Goal: Task Accomplishment & Management: Use online tool/utility

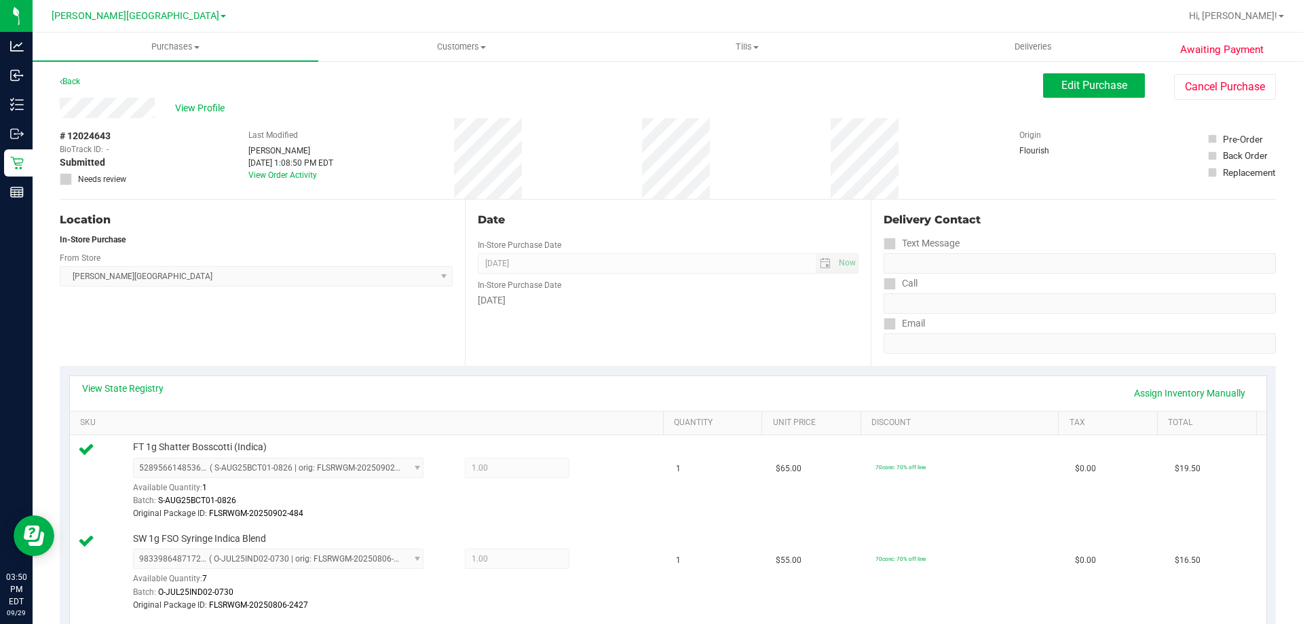
scroll to position [434, 0]
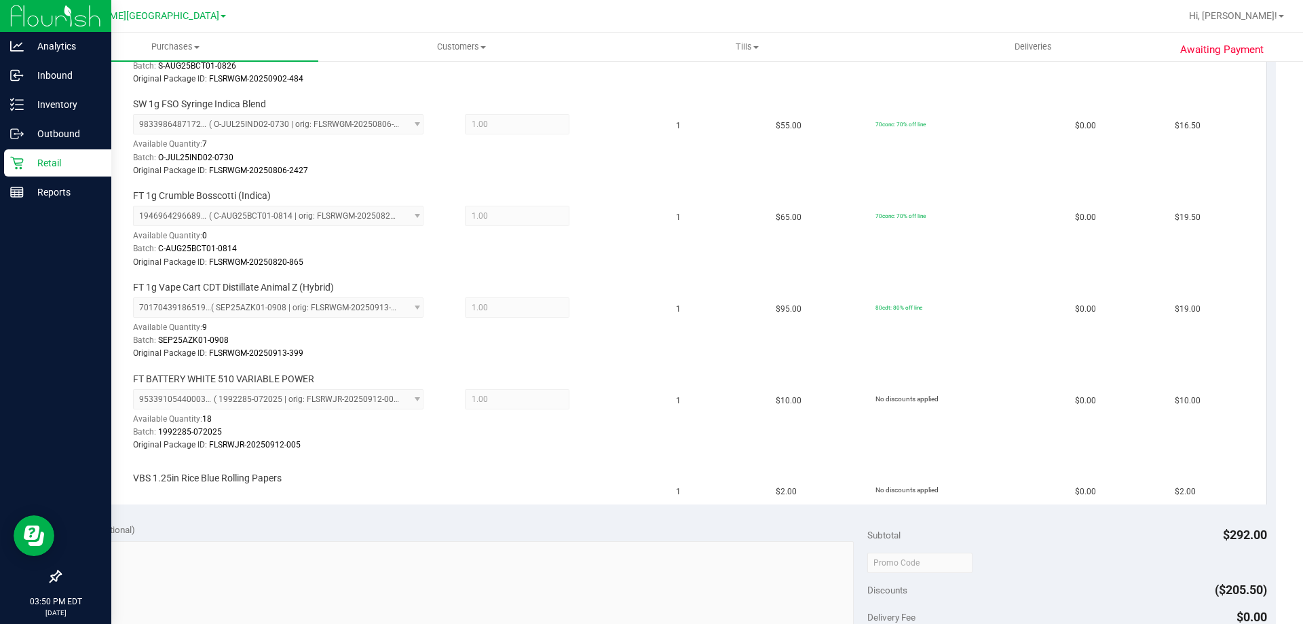
click at [20, 168] on icon at bounding box center [16, 163] width 13 height 13
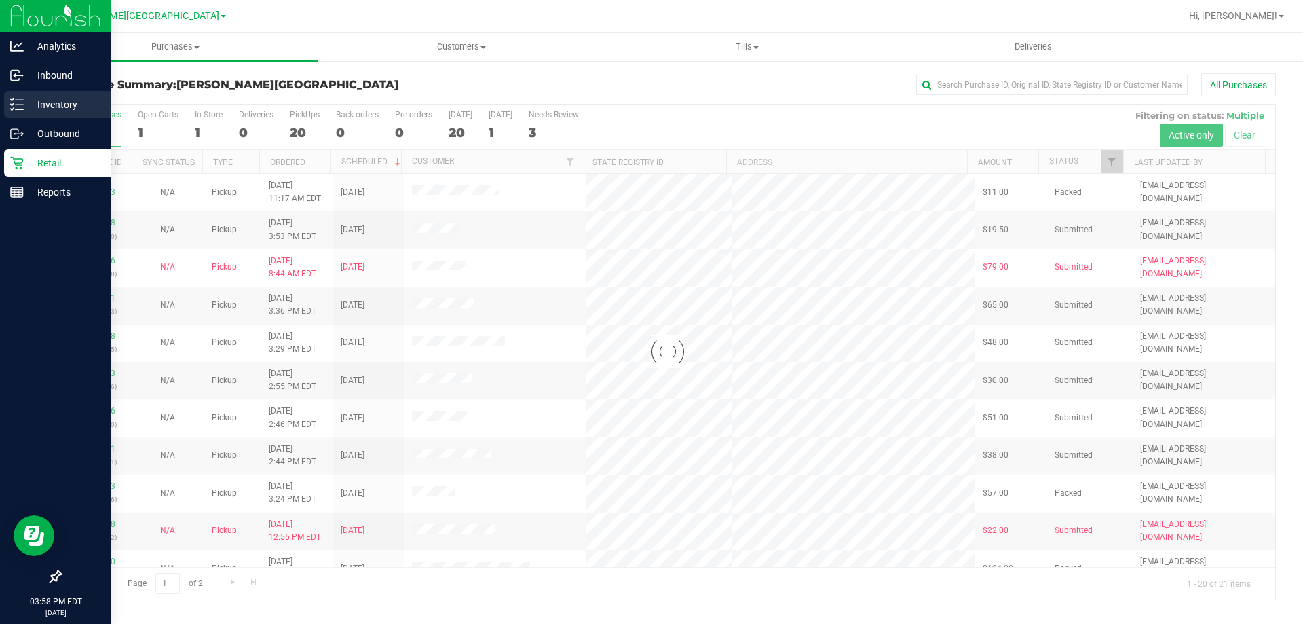
click at [23, 119] on link "Inventory" at bounding box center [55, 105] width 111 height 29
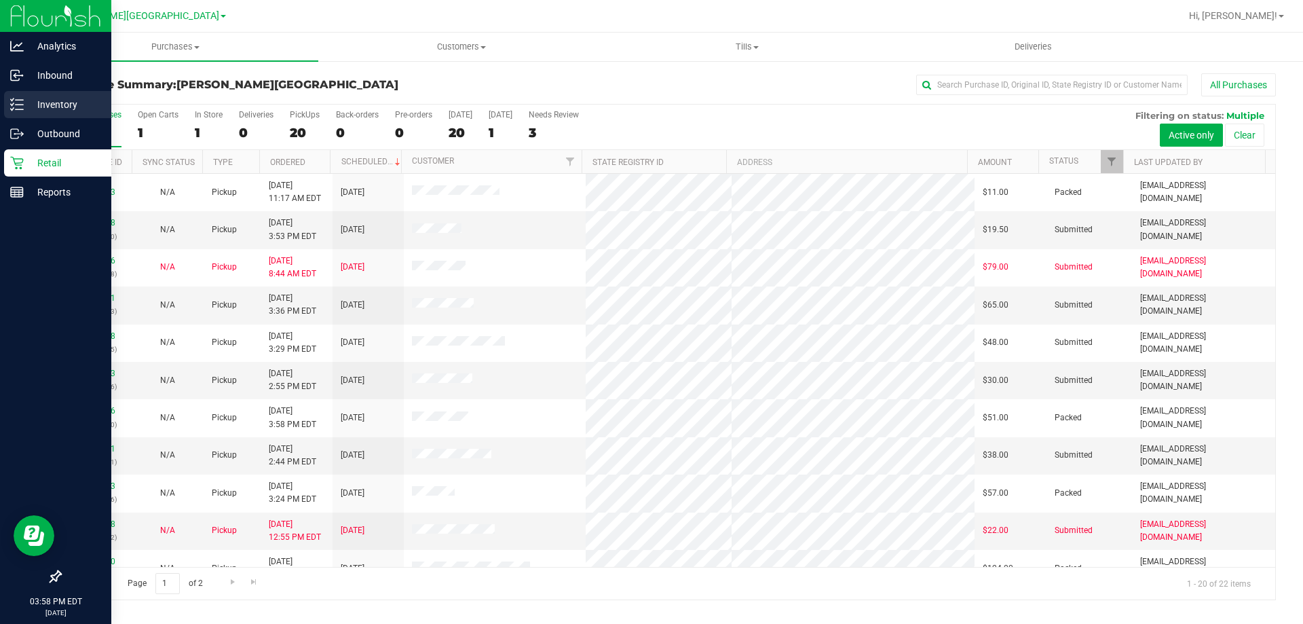
click at [20, 111] on div "Inventory" at bounding box center [57, 104] width 107 height 27
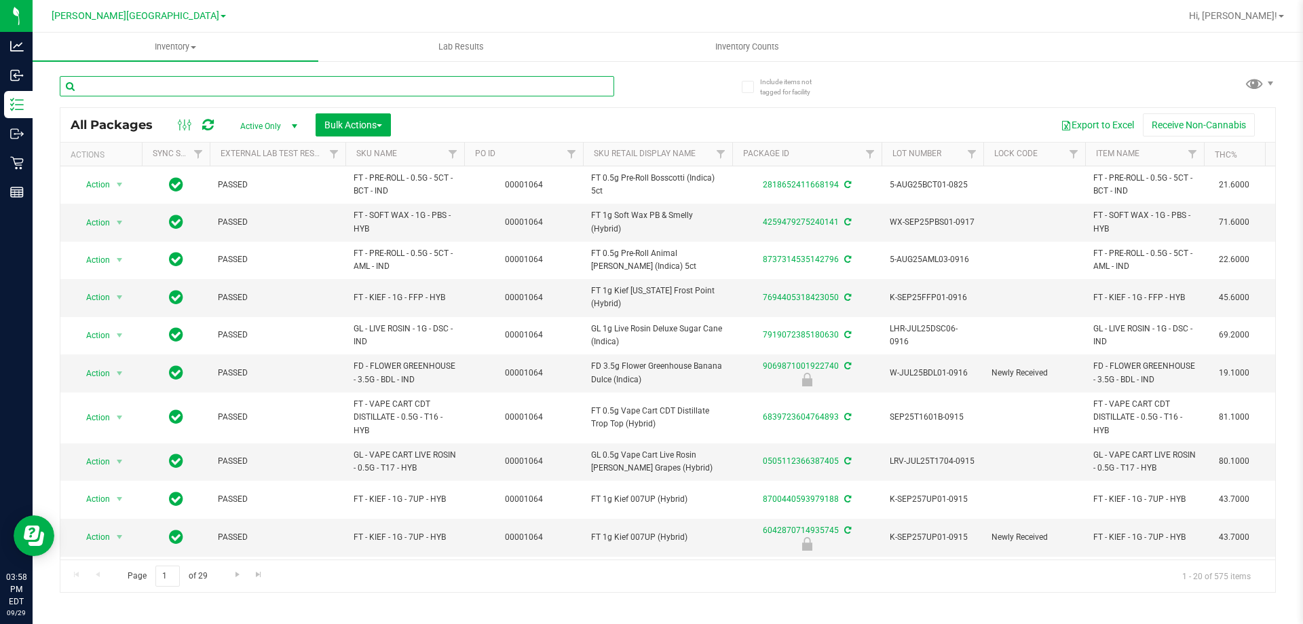
click at [371, 86] on input "text" at bounding box center [337, 86] width 554 height 20
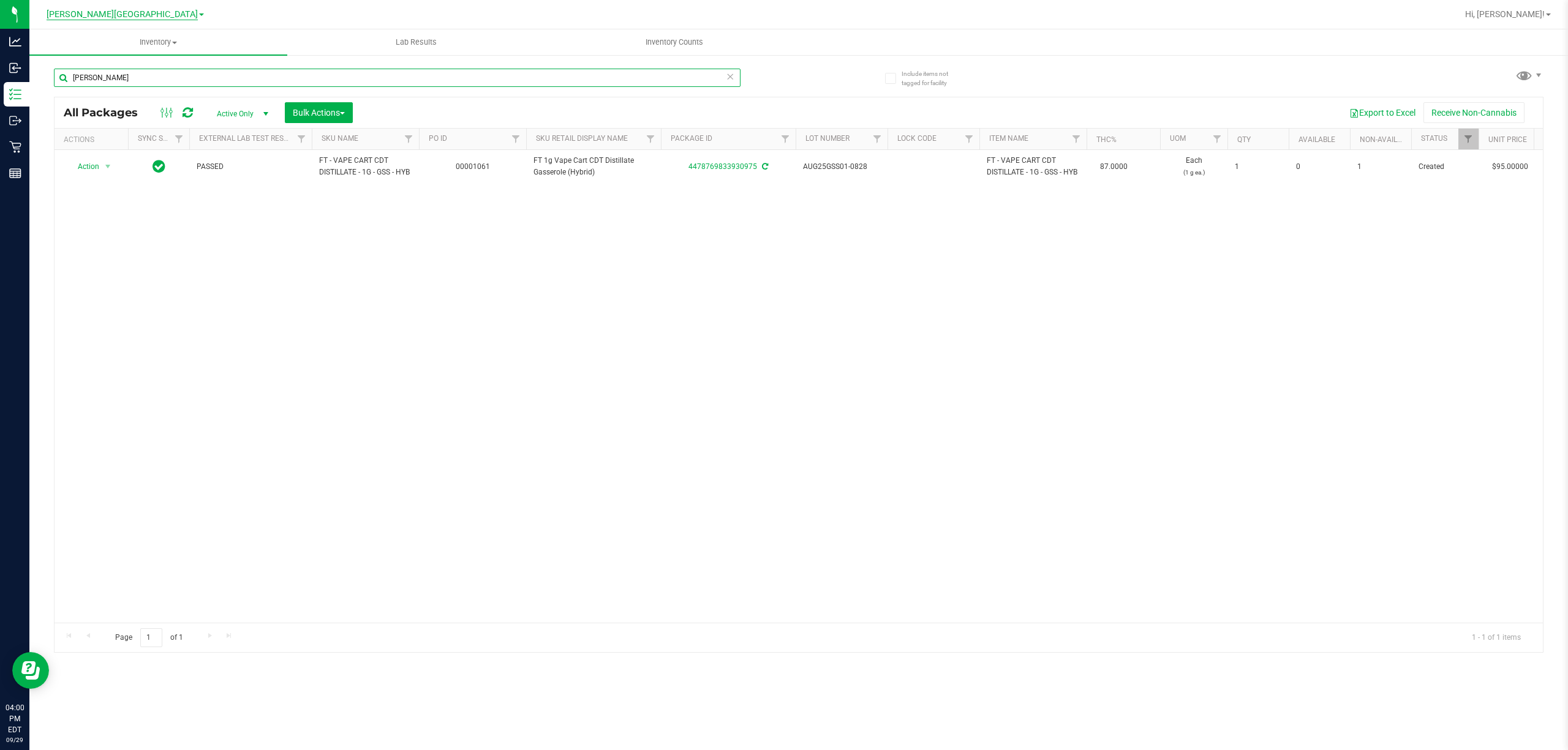
type input "[PERSON_NAME]"
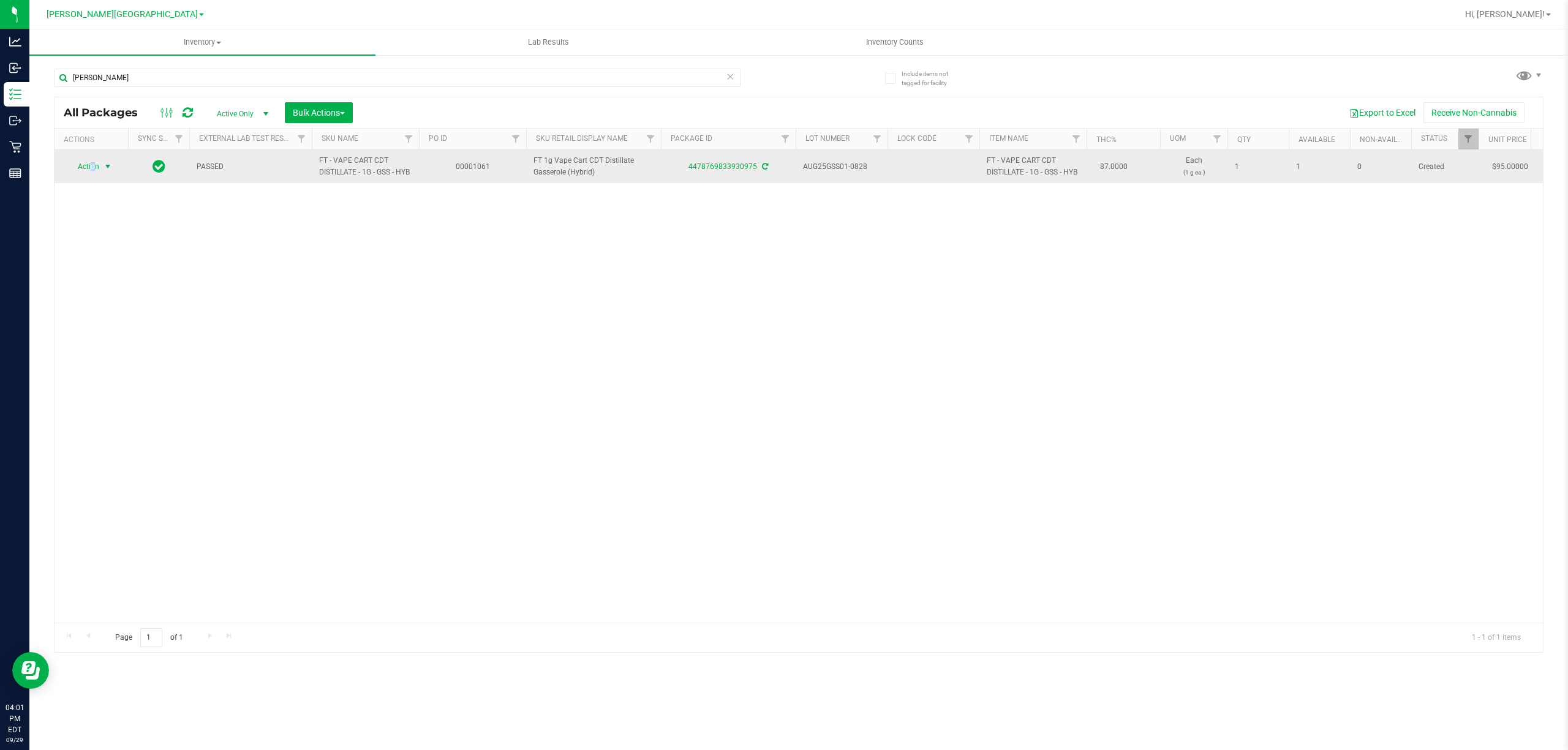
click at [93, 174] on span "Action" at bounding box center [83, 166] width 33 height 17
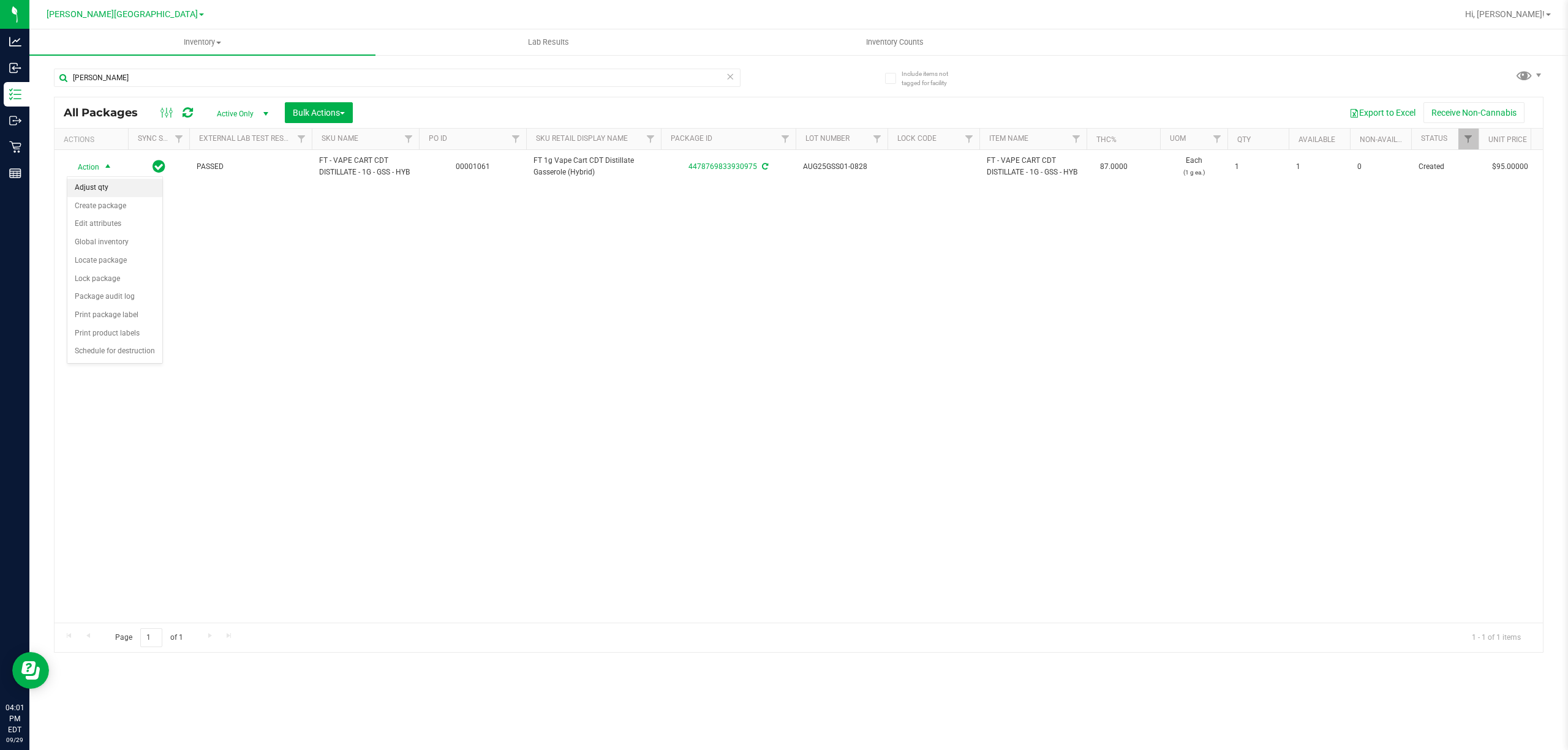
click at [99, 194] on li "Adjust qty" at bounding box center [115, 188] width 95 height 18
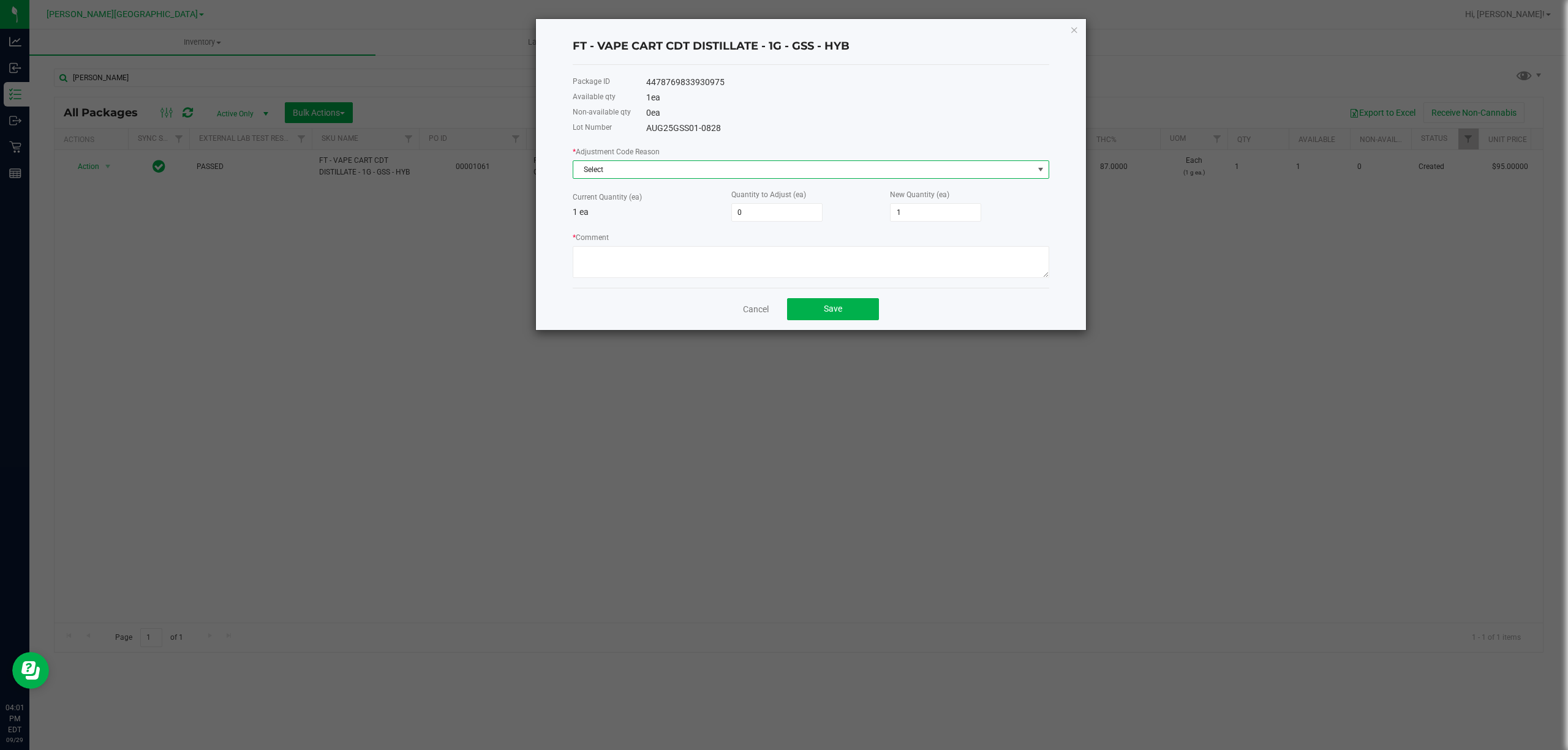
click at [645, 161] on span "Select" at bounding box center [812, 170] width 477 height 18
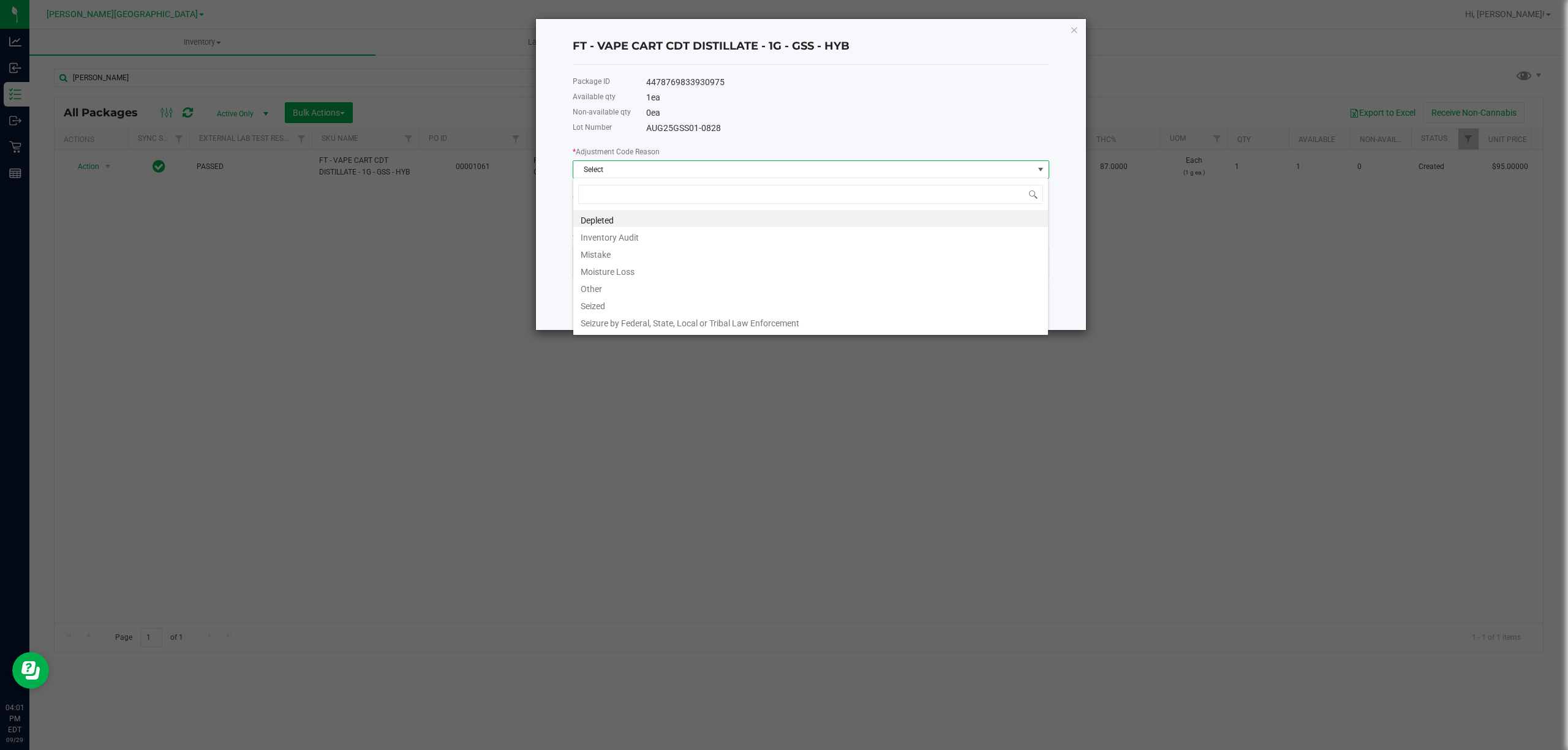
scroll to position [18, 476]
click at [618, 243] on li "Inventory Audit" at bounding box center [811, 236] width 475 height 17
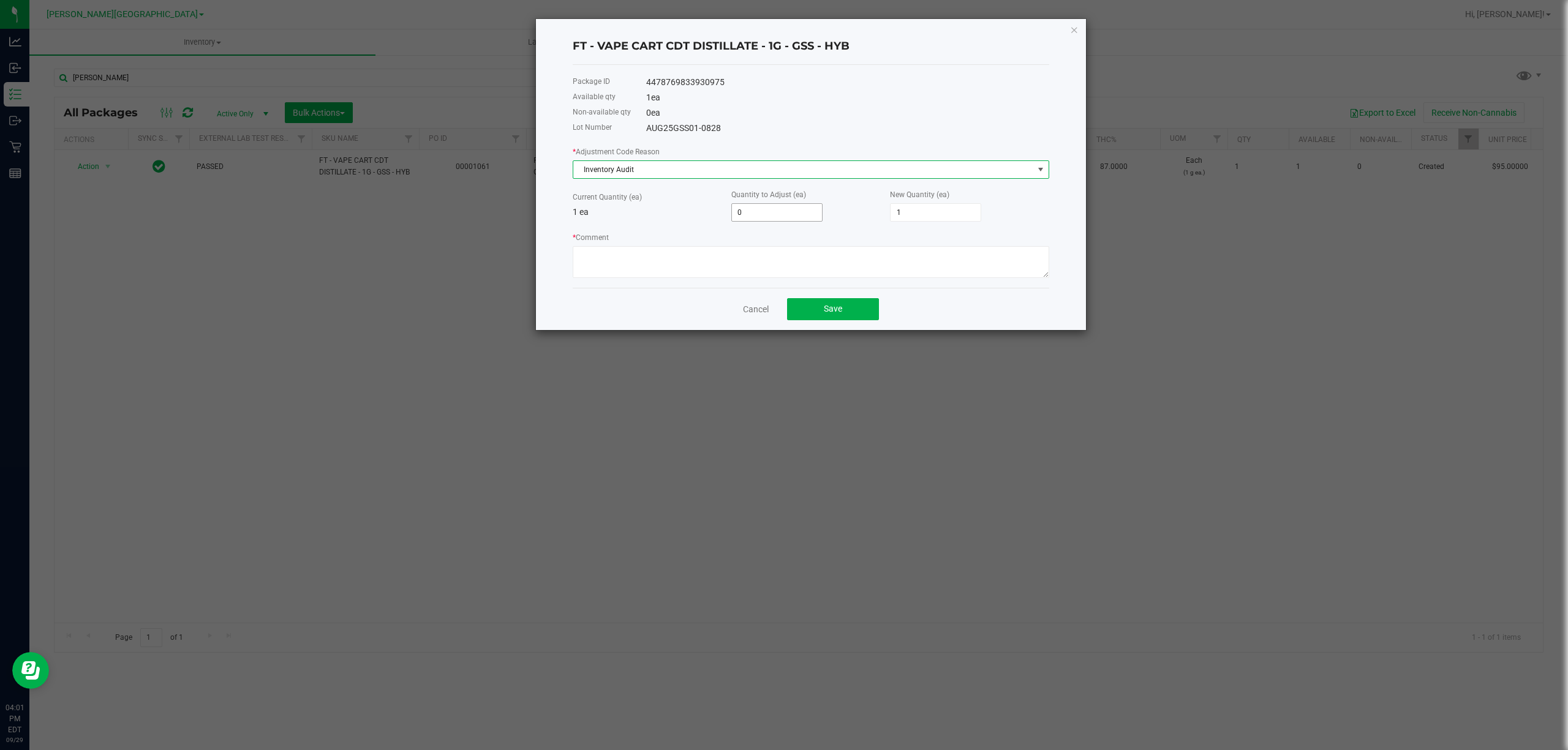
click at [775, 207] on input "0" at bounding box center [777, 212] width 90 height 17
type input "-1"
type input "0"
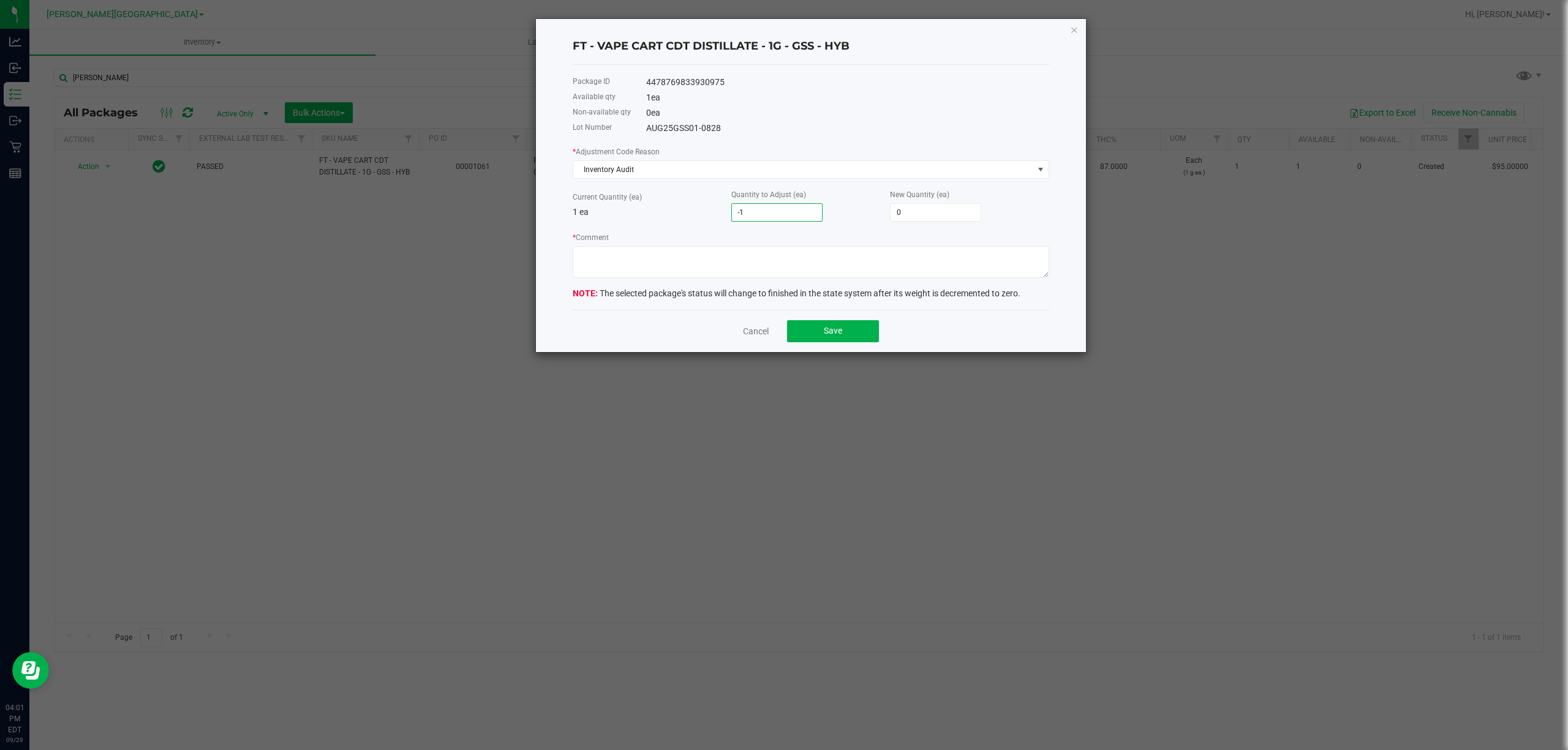
type input "-1"
click at [691, 228] on div "* Adjustment Code Reason Inventory Audit Current Quantity (ea) 1 ea Quantity to…" at bounding box center [812, 211] width 477 height 133
click at [703, 263] on textarea "* Comment" at bounding box center [812, 262] width 477 height 32
type textarea "BIOTRACK INTREGRATION"
click at [868, 122] on div "AUG25GSS01-0828" at bounding box center [848, 128] width 404 height 13
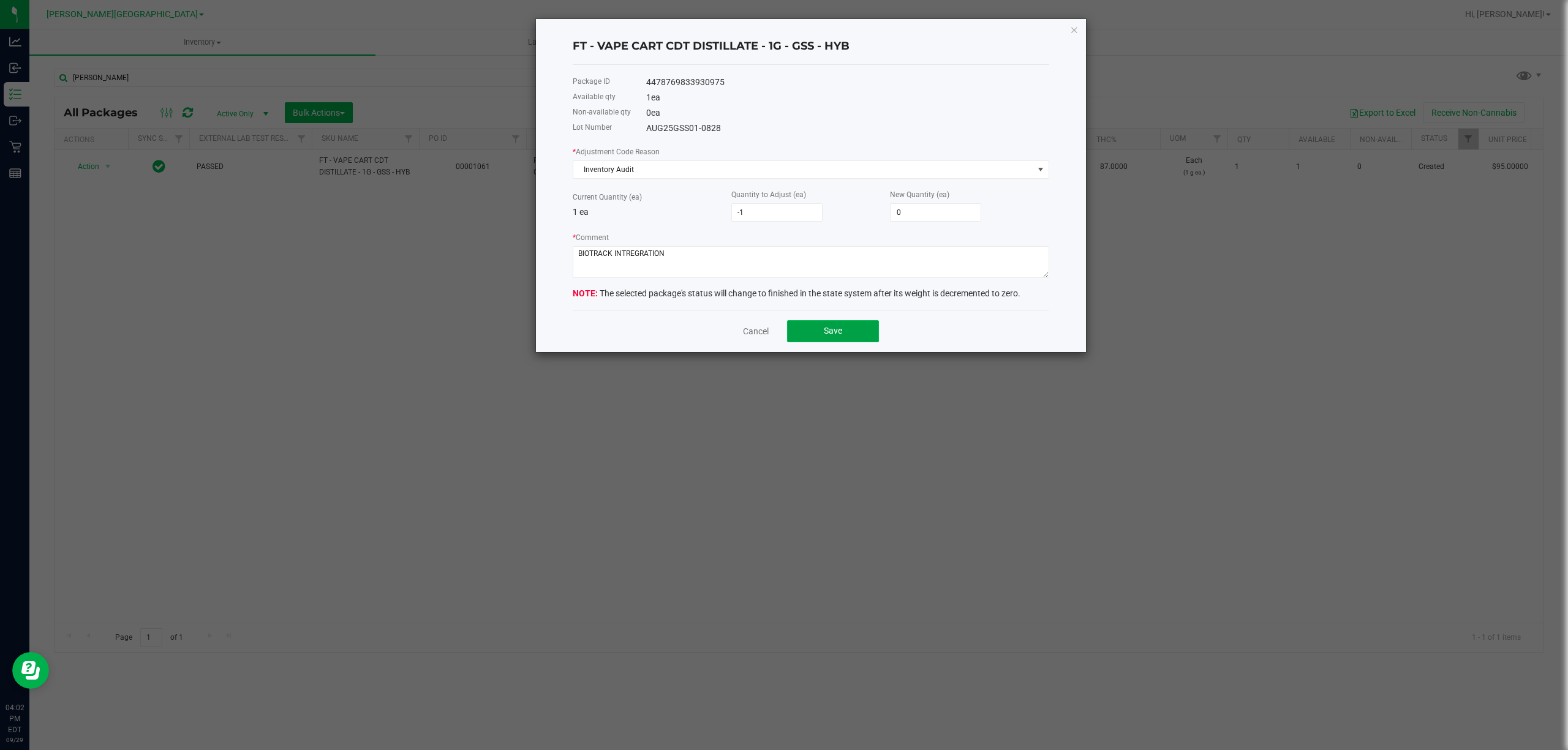
click at [859, 339] on button "Save" at bounding box center [833, 331] width 92 height 22
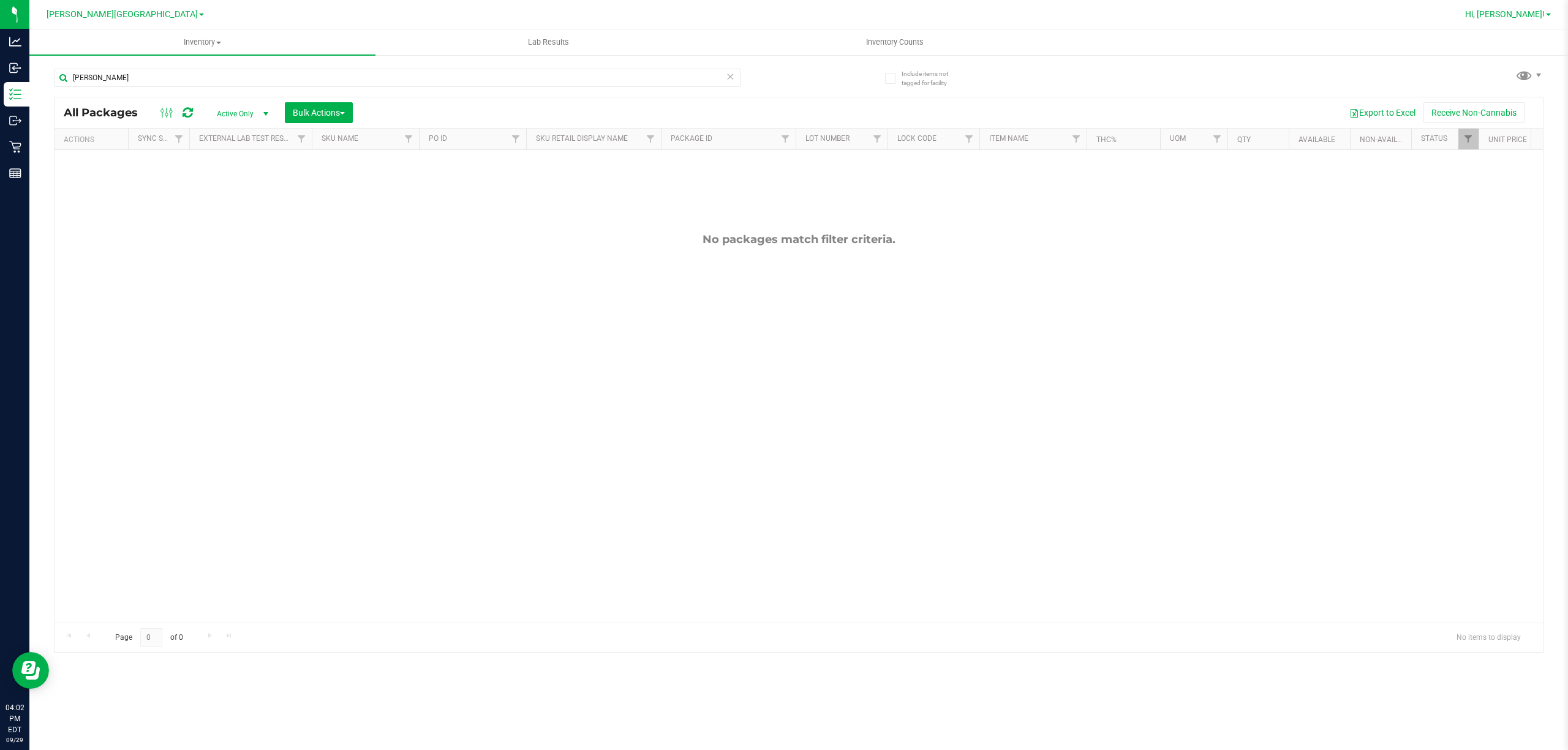
click at [1540, 9] on span "Hi, [PERSON_NAME]!" at bounding box center [1505, 14] width 79 height 10
click at [1503, 107] on span "Sign Out" at bounding box center [1504, 108] width 35 height 13
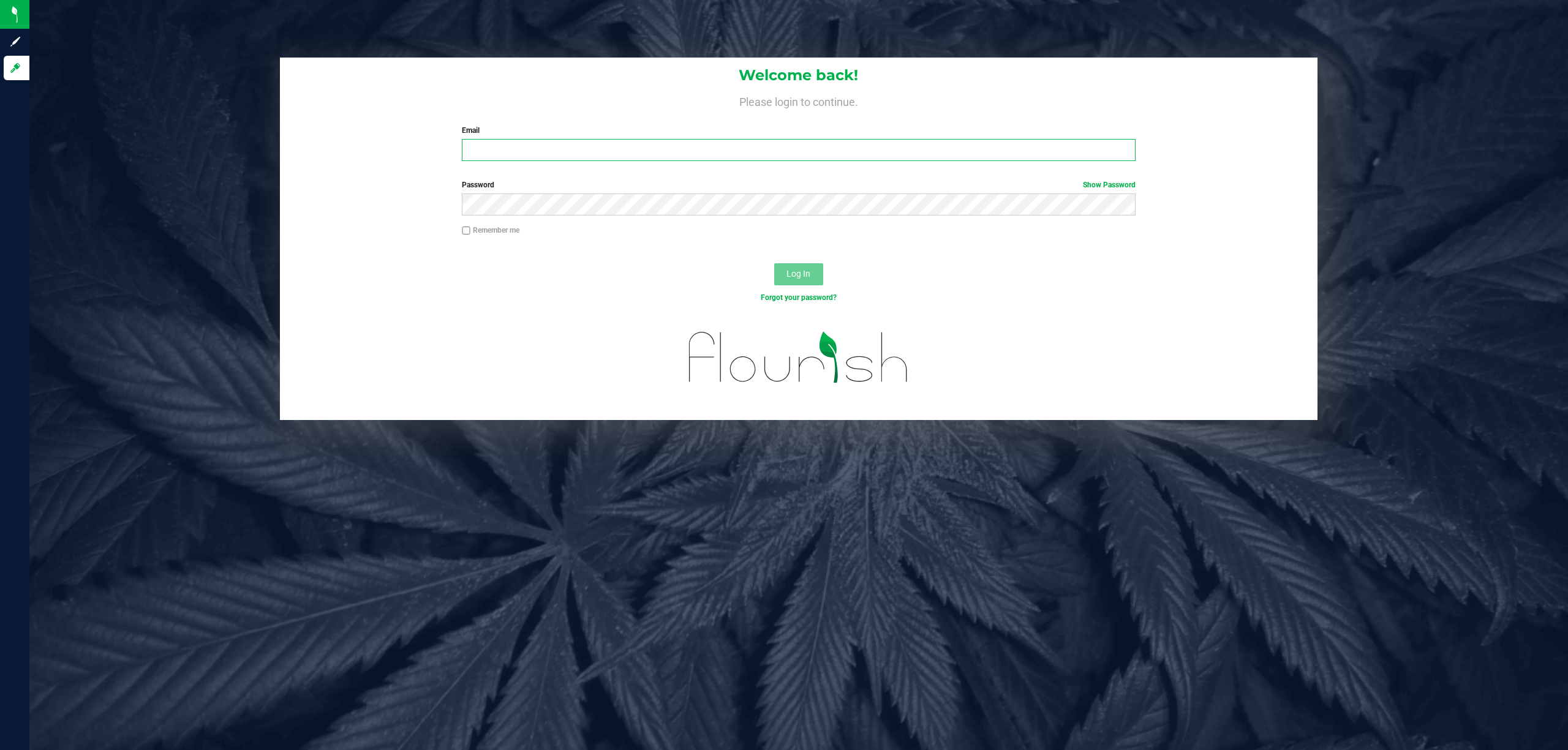
click at [1029, 150] on input "Email" at bounding box center [799, 150] width 674 height 22
type input "[EMAIL_ADDRESS][DOMAIN_NAME]"
click at [775, 264] on button "Log In" at bounding box center [799, 274] width 49 height 22
